Goal: Task Accomplishment & Management: Complete application form

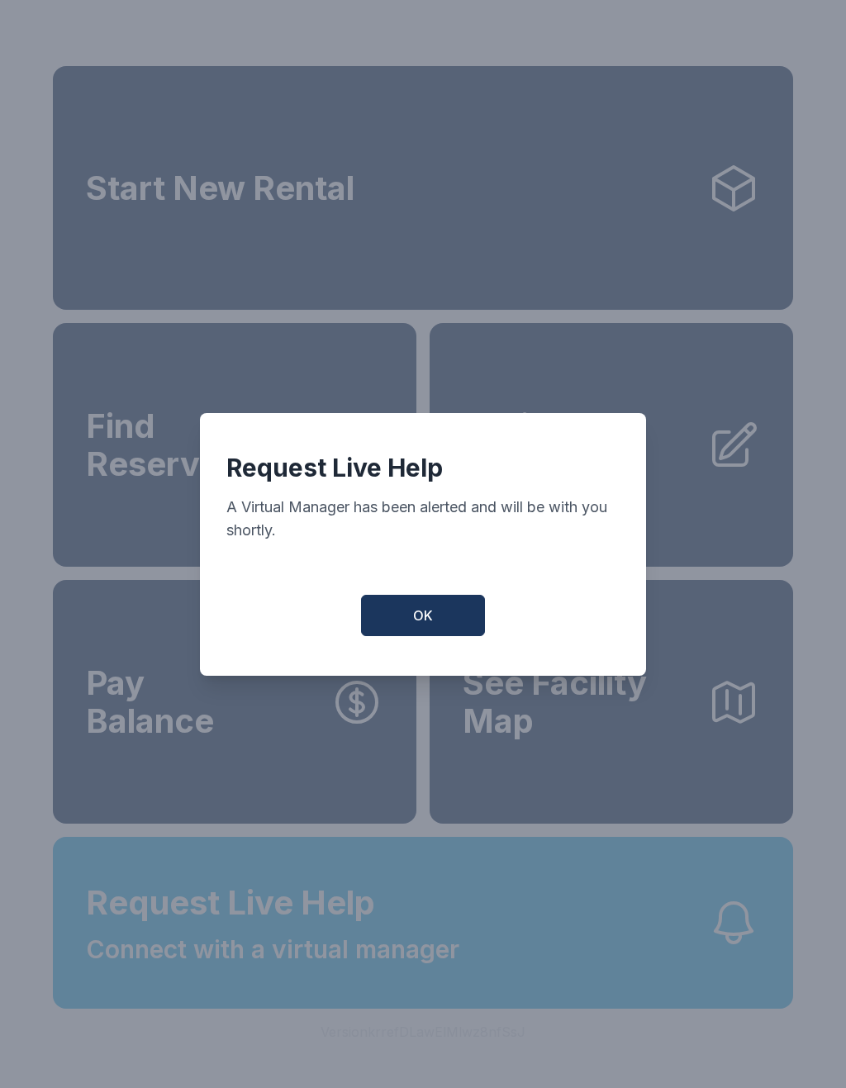
click at [440, 631] on button "OK" at bounding box center [423, 615] width 124 height 41
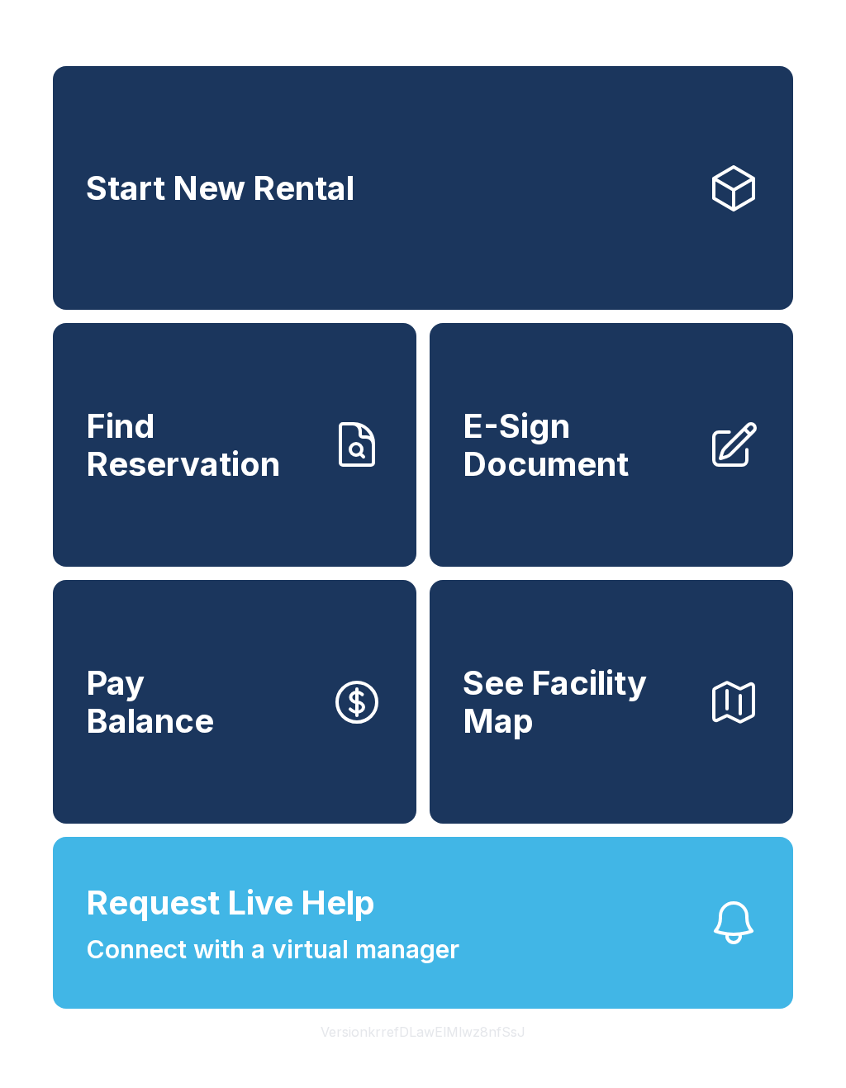
click at [413, 968] on span "Connect with a virtual manager" at bounding box center [272, 949] width 373 height 37
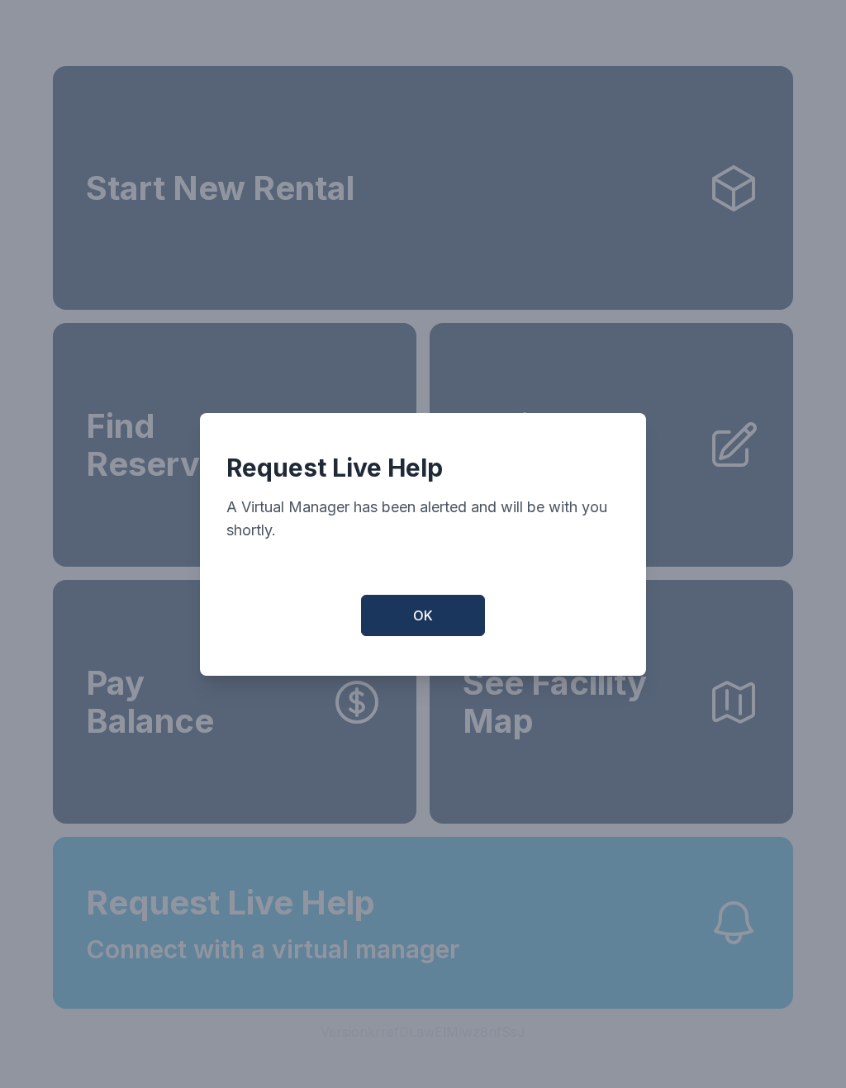
click at [465, 618] on button "OK" at bounding box center [423, 615] width 124 height 41
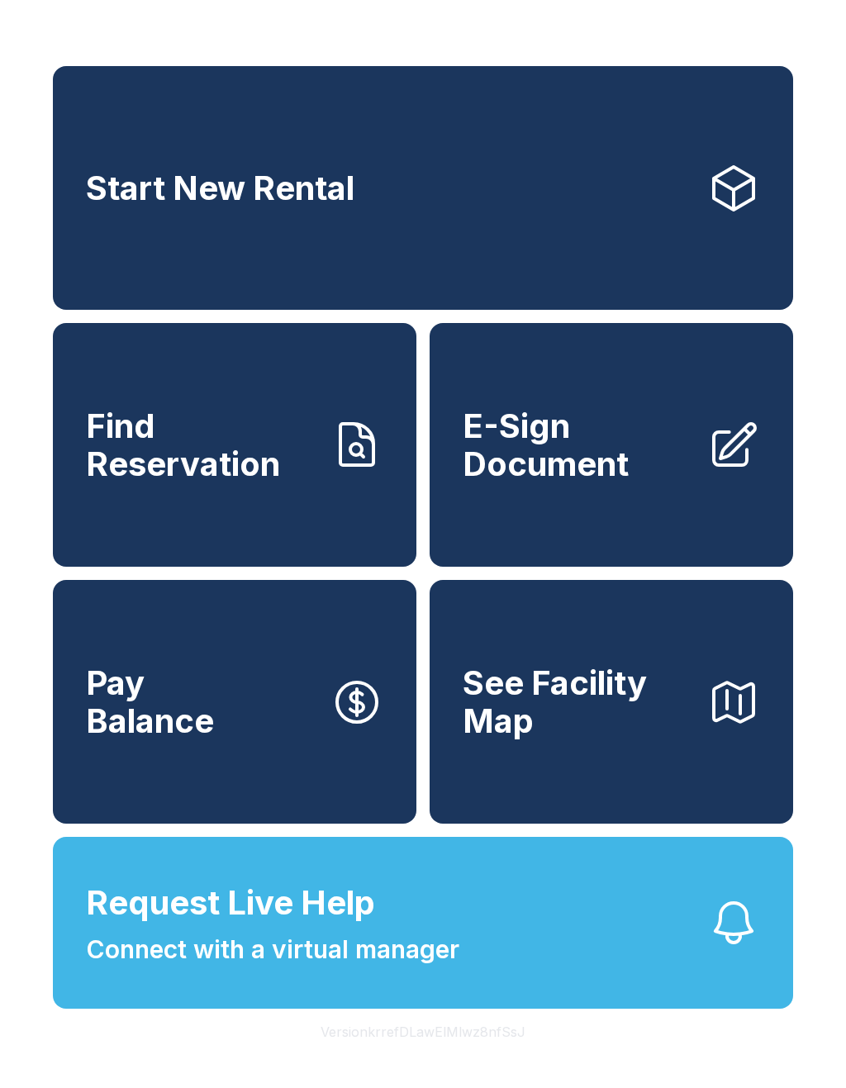
click at [618, 463] on span "E-Sign Document" at bounding box center [578, 444] width 231 height 75
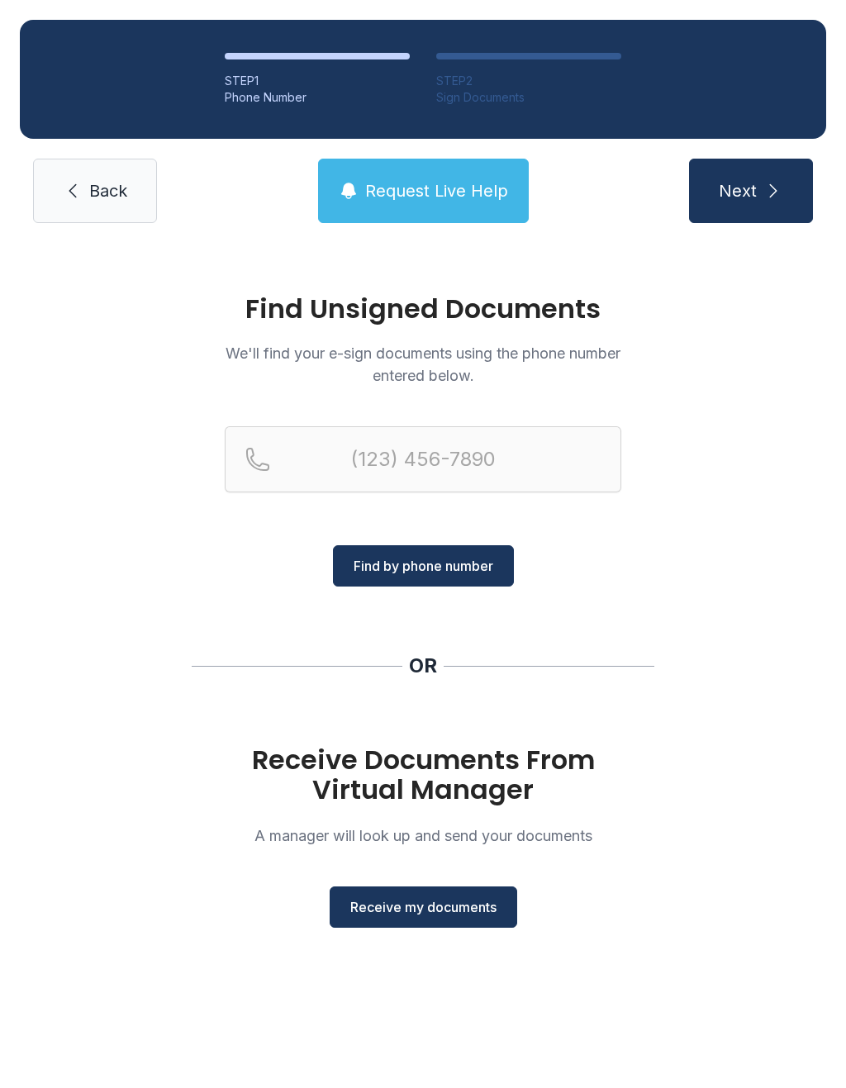
click at [471, 899] on span "Receive my documents" at bounding box center [423, 907] width 146 height 20
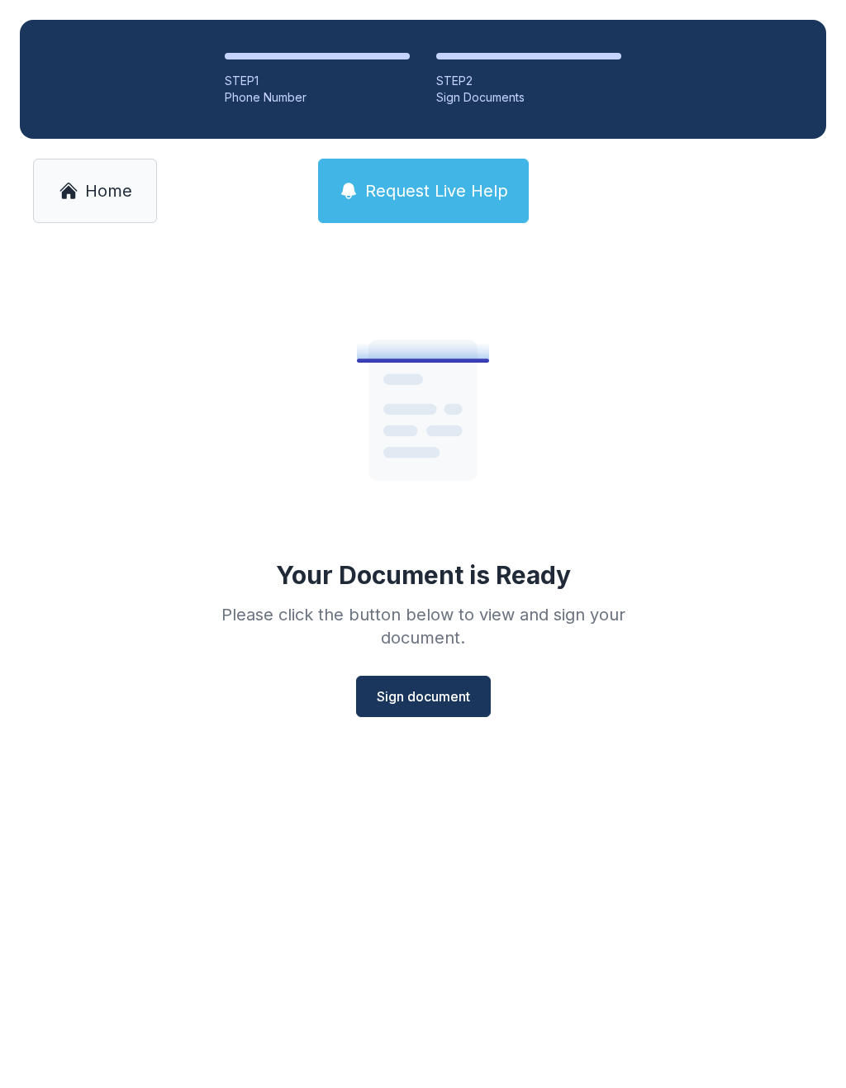
click at [460, 683] on button "Sign document" at bounding box center [423, 696] width 135 height 41
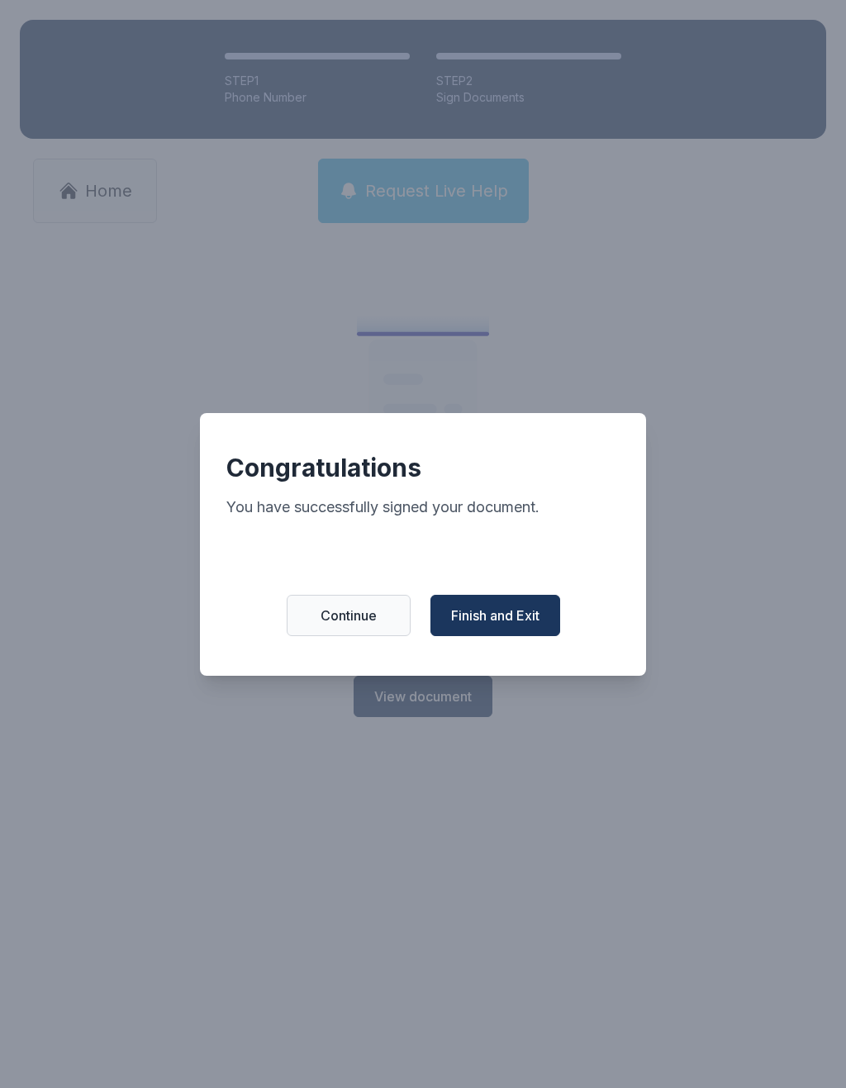
click at [506, 621] on span "Finish and Exit" at bounding box center [495, 616] width 88 height 20
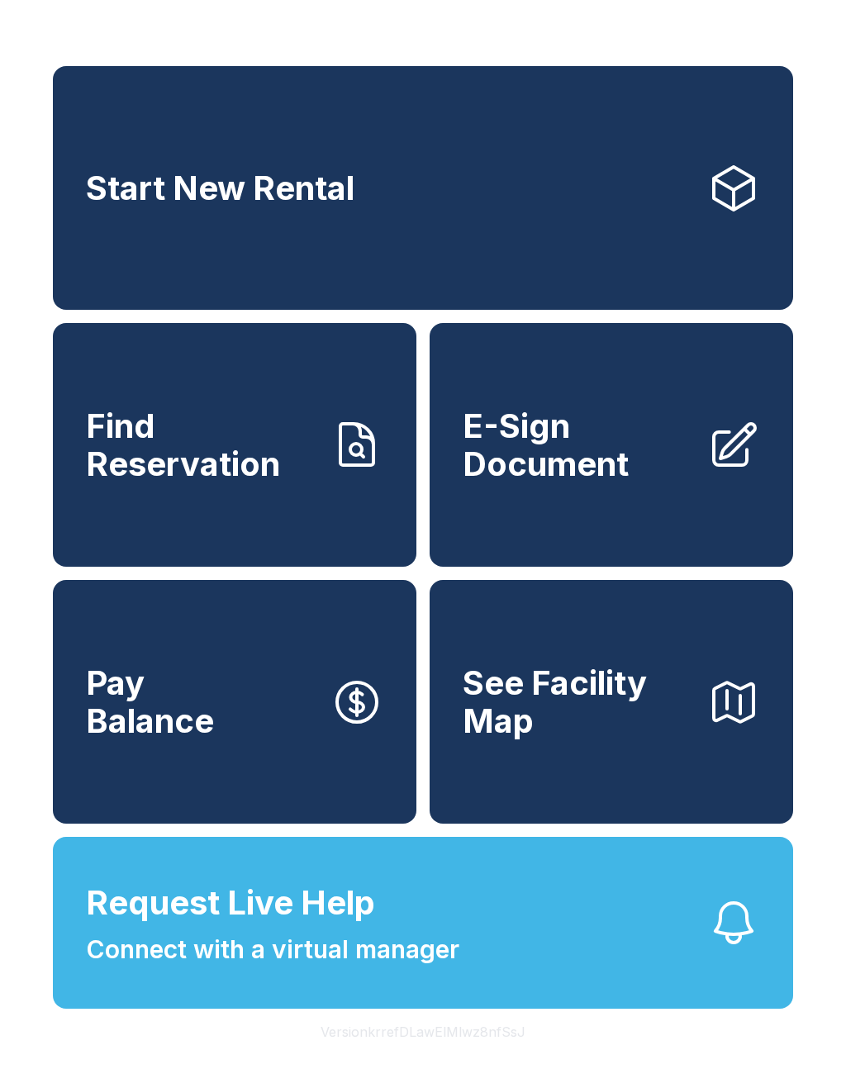
click at [298, 483] on span "Find Reservation" at bounding box center [201, 444] width 231 height 75
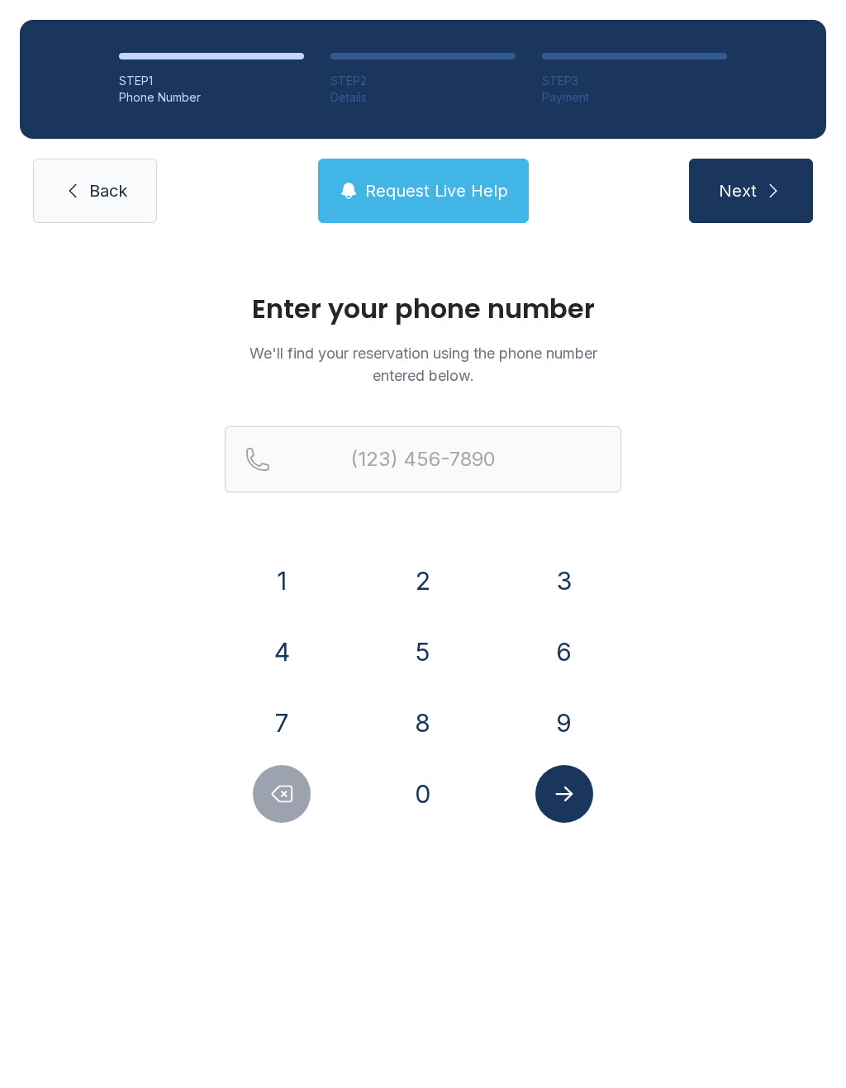
click at [408, 654] on button "5" at bounding box center [423, 652] width 58 height 58
click at [448, 792] on button "0" at bounding box center [423, 794] width 58 height 58
click at [302, 569] on button "1" at bounding box center [282, 581] width 58 height 58
click at [451, 578] on button "2" at bounding box center [423, 581] width 58 height 58
click at [437, 802] on button "0" at bounding box center [423, 794] width 58 height 58
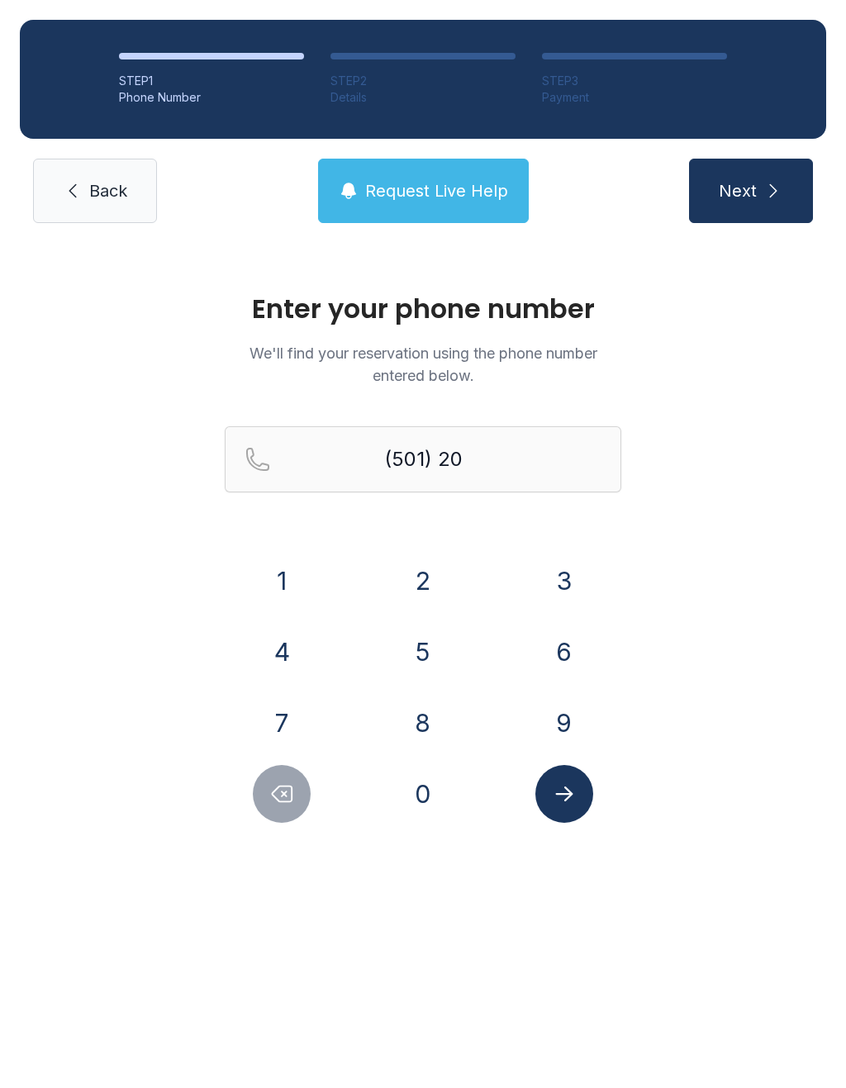
click at [420, 661] on button "5" at bounding box center [423, 652] width 58 height 58
click at [558, 648] on button "6" at bounding box center [564, 652] width 58 height 58
click at [266, 709] on button "7" at bounding box center [282, 723] width 58 height 58
click at [576, 713] on button "9" at bounding box center [564, 723] width 58 height 58
click at [575, 713] on button "9" at bounding box center [564, 723] width 58 height 58
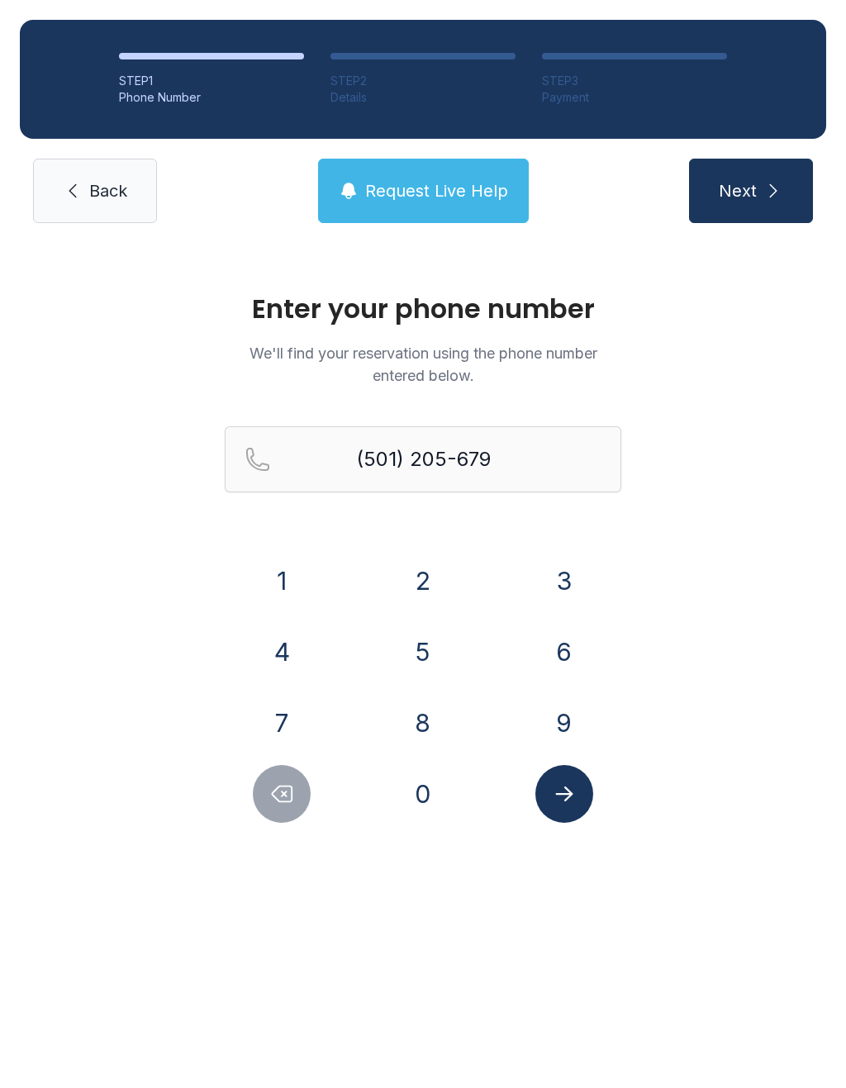
type input "[PHONE_NUMBER]"
click at [587, 804] on button "Submit lookup form" at bounding box center [564, 794] width 58 height 58
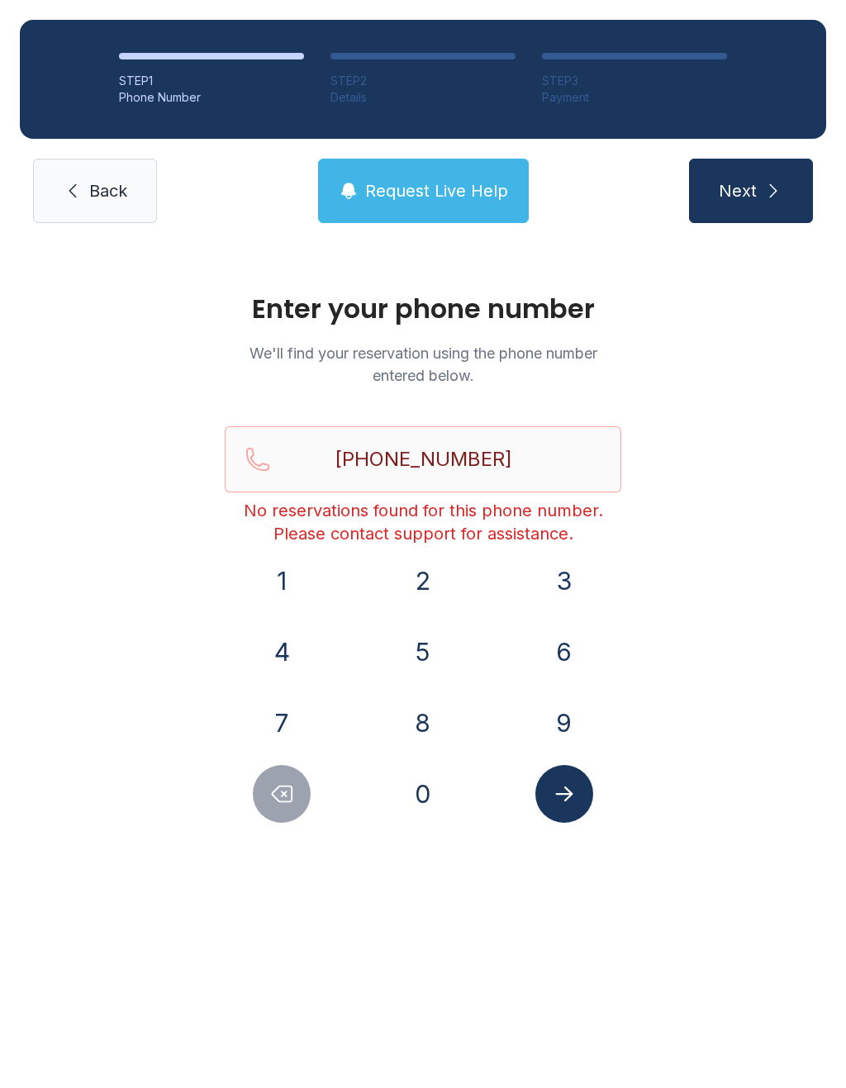
click at [107, 213] on link "Back" at bounding box center [95, 191] width 124 height 64
